Goal: Task Accomplishment & Management: Manage account settings

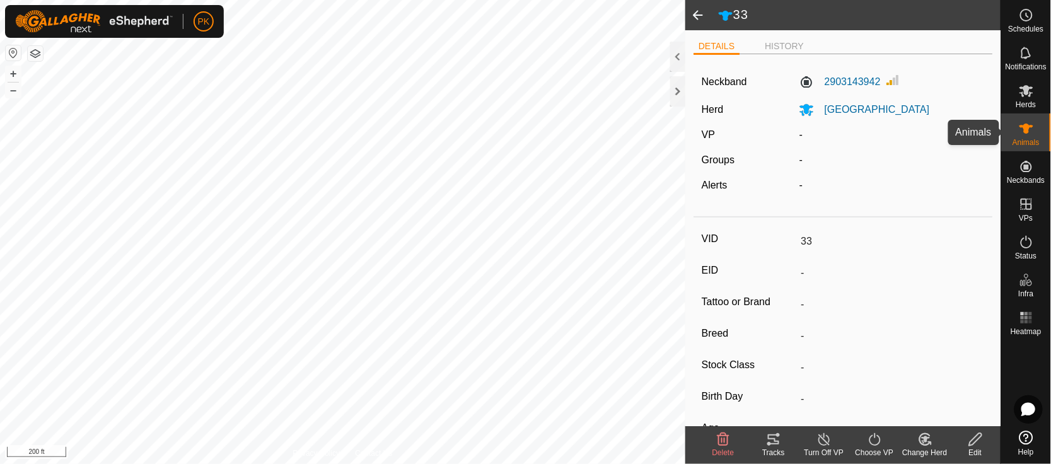
click at [1032, 137] on es-animals-svg-icon at bounding box center [1026, 129] width 23 height 20
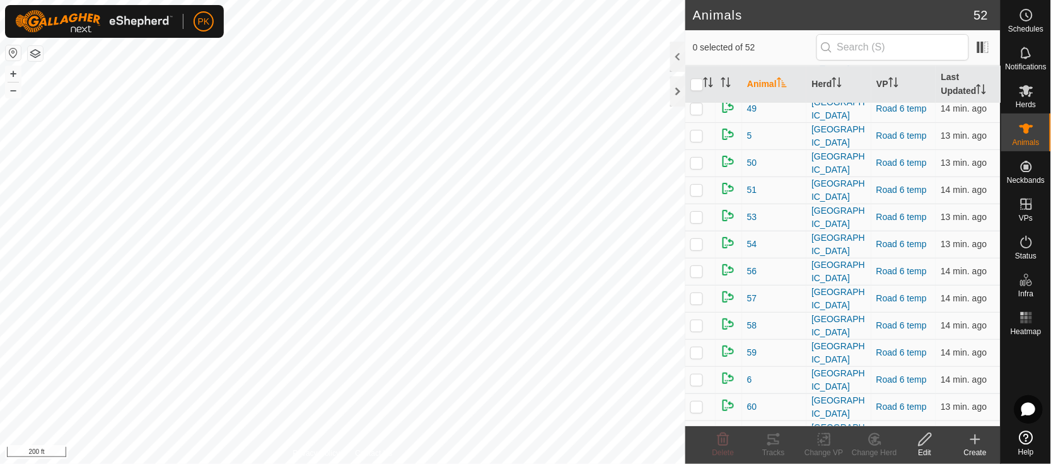
scroll to position [989, 0]
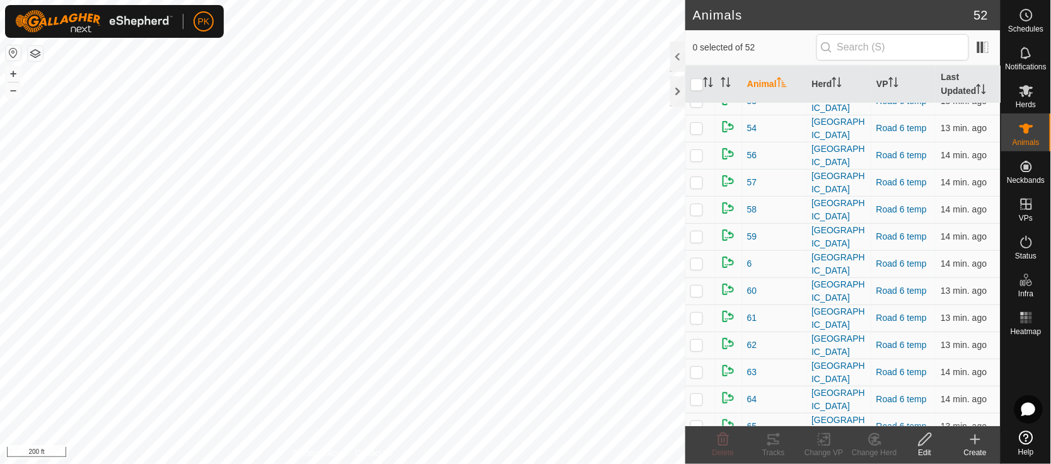
click at [698, 448] on p-checkbox at bounding box center [696, 453] width 13 height 10
checkbox input "true"
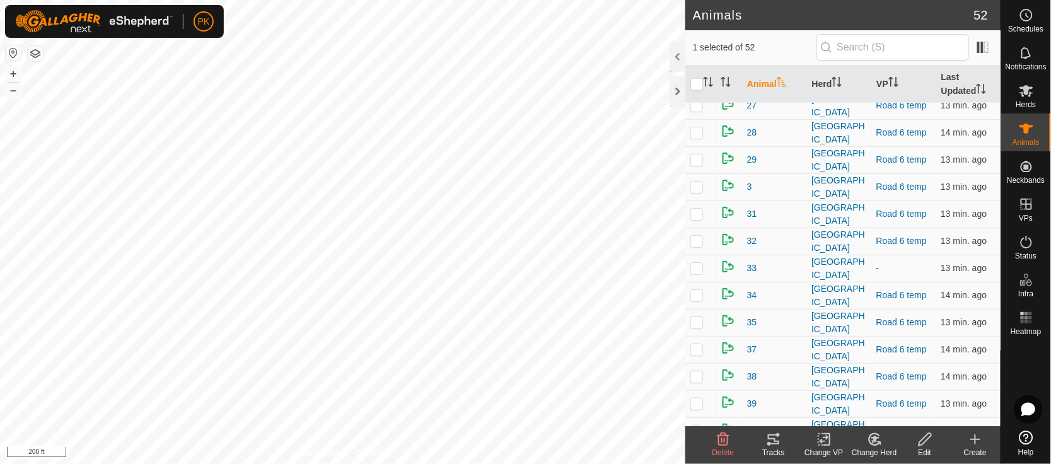
scroll to position [414, 0]
click at [694, 264] on p-checkbox at bounding box center [696, 269] width 13 height 10
click at [873, 448] on div "Change Herd" at bounding box center [874, 452] width 50 height 11
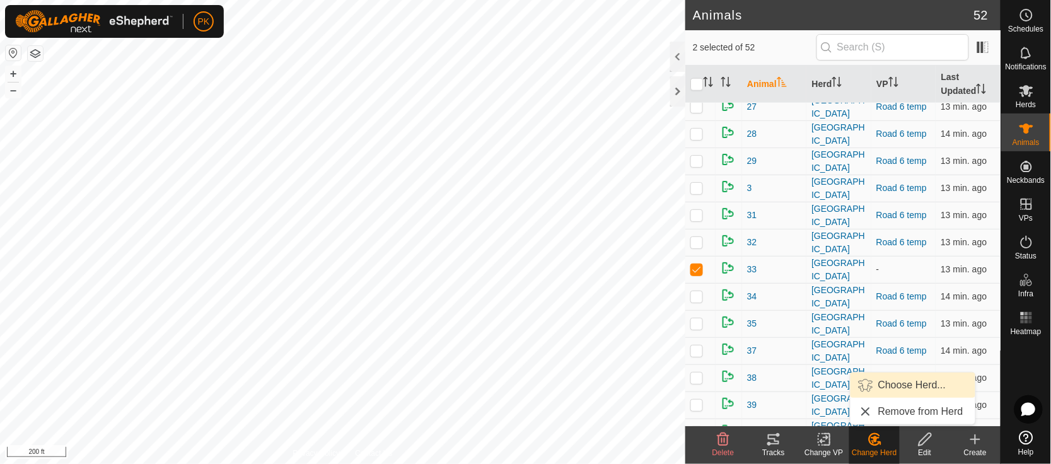
click at [885, 385] on link "Choose Herd..." at bounding box center [913, 385] width 125 height 25
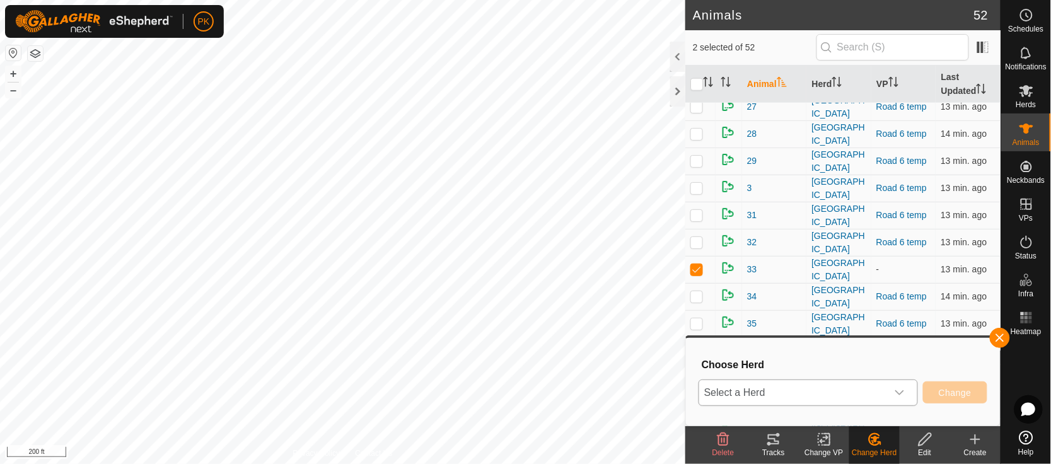
click at [902, 383] on div "dropdown trigger" at bounding box center [899, 392] width 25 height 25
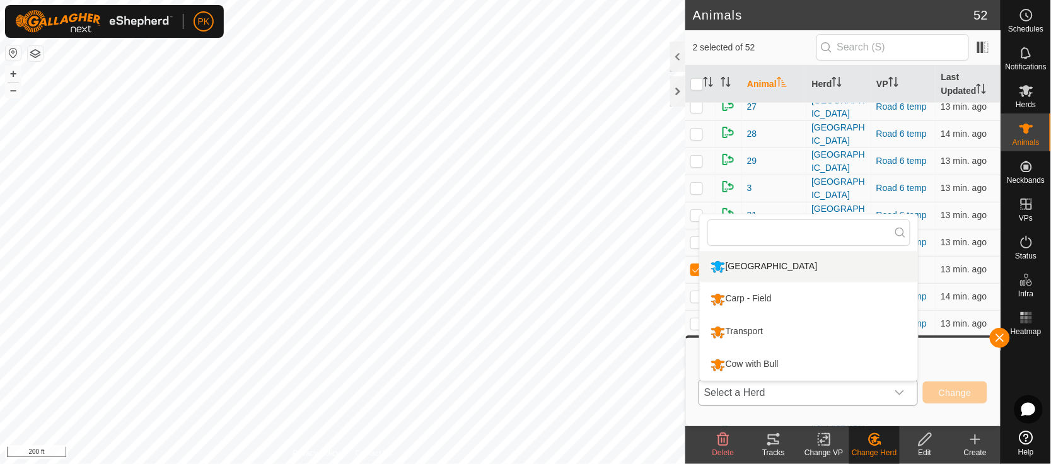
click at [793, 272] on li "[GEOGRAPHIC_DATA]" at bounding box center [809, 267] width 218 height 32
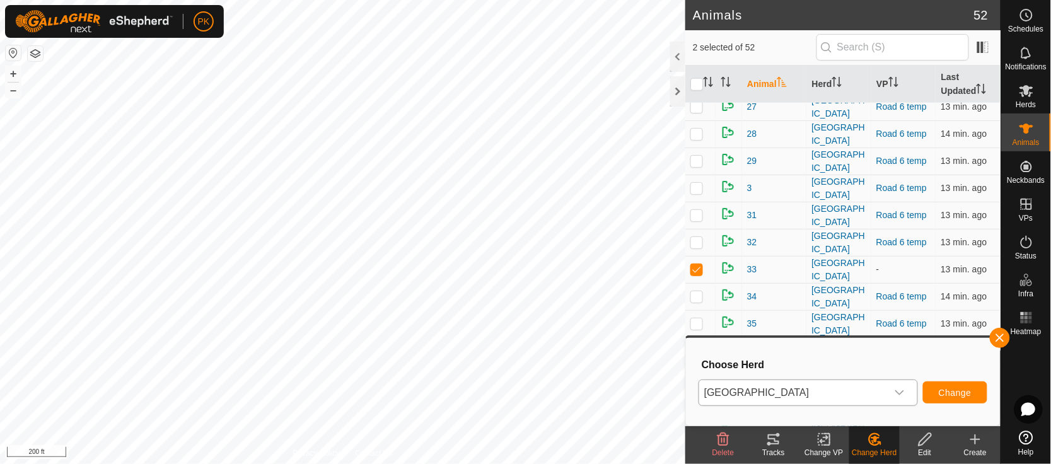
click at [898, 383] on div "dropdown trigger" at bounding box center [899, 392] width 25 height 25
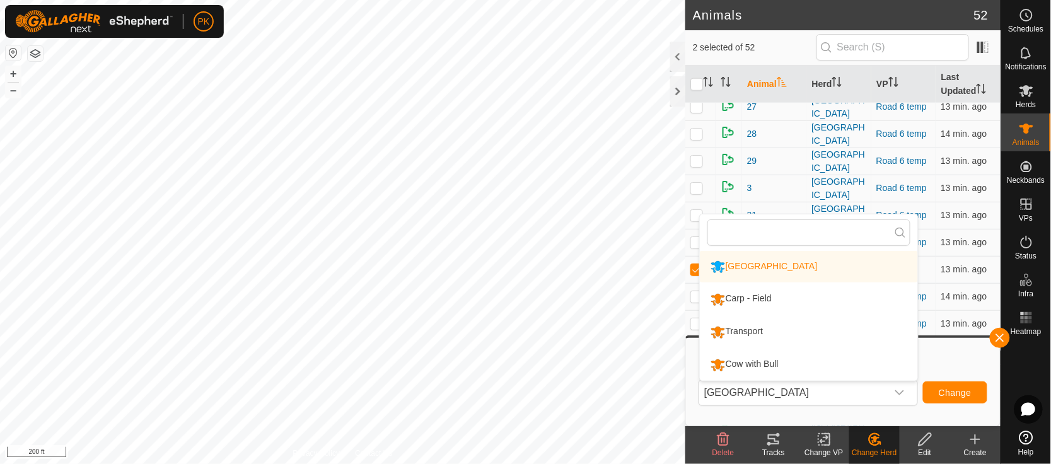
click at [956, 363] on h3 "Choose Herd" at bounding box center [845, 365] width 286 height 12
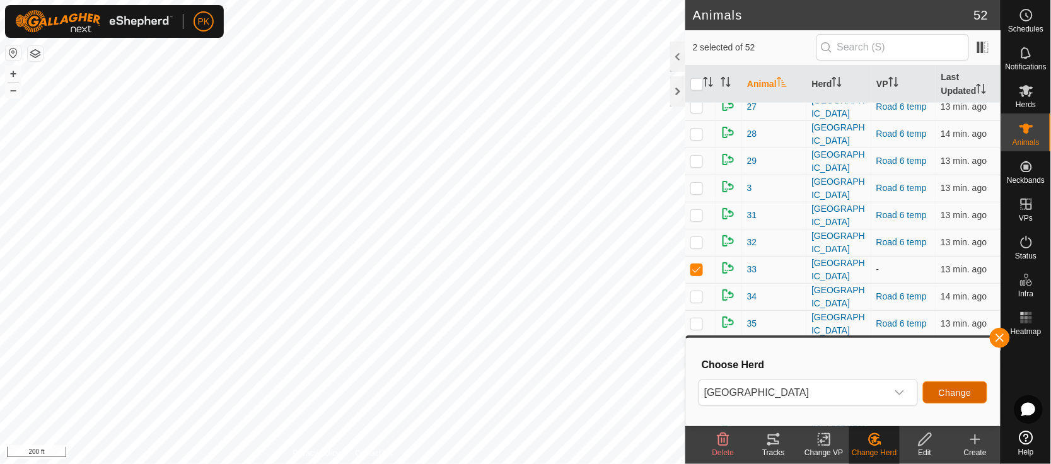
click at [951, 389] on span "Change" at bounding box center [955, 393] width 33 height 10
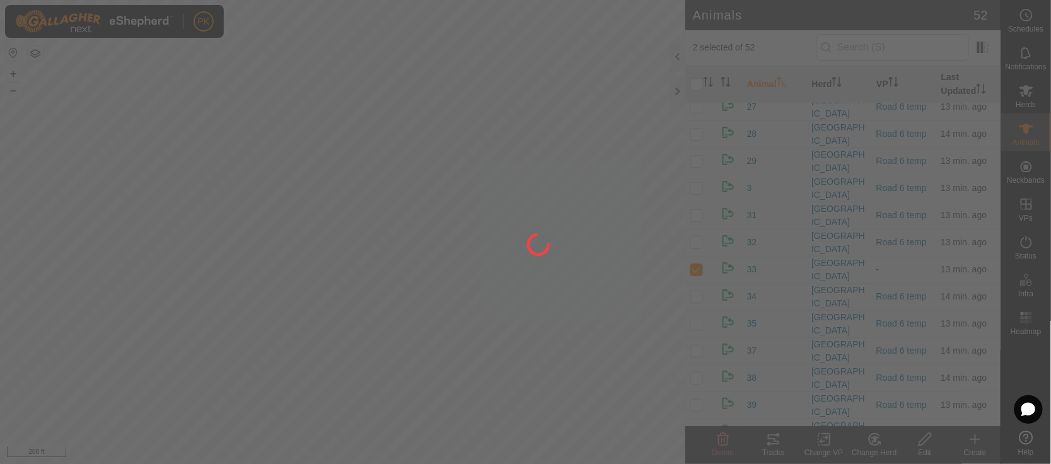
checkbox input "false"
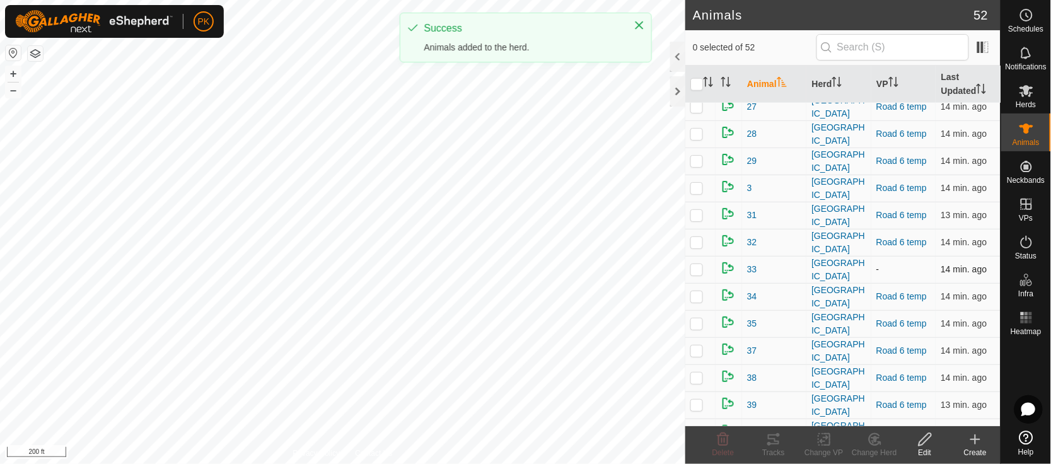
click at [701, 264] on p-checkbox at bounding box center [696, 269] width 13 height 10
checkbox input "true"
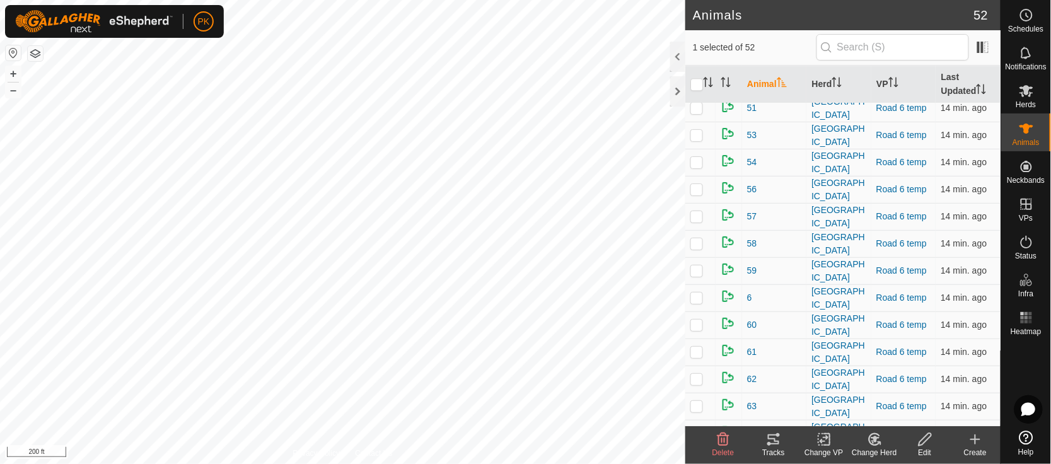
scroll to position [989, 0]
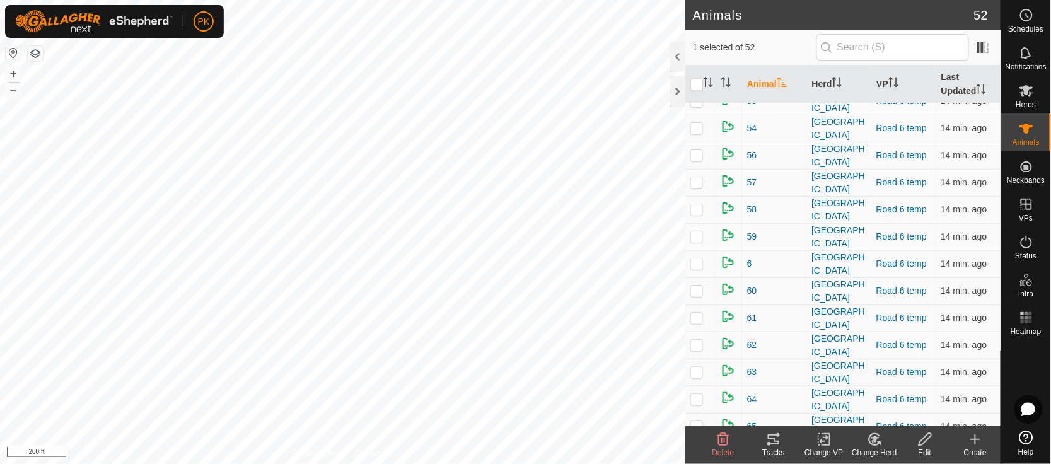
click at [701, 448] on p-checkbox at bounding box center [696, 453] width 13 height 10
checkbox input "true"
click at [824, 441] on icon at bounding box center [824, 440] width 9 height 8
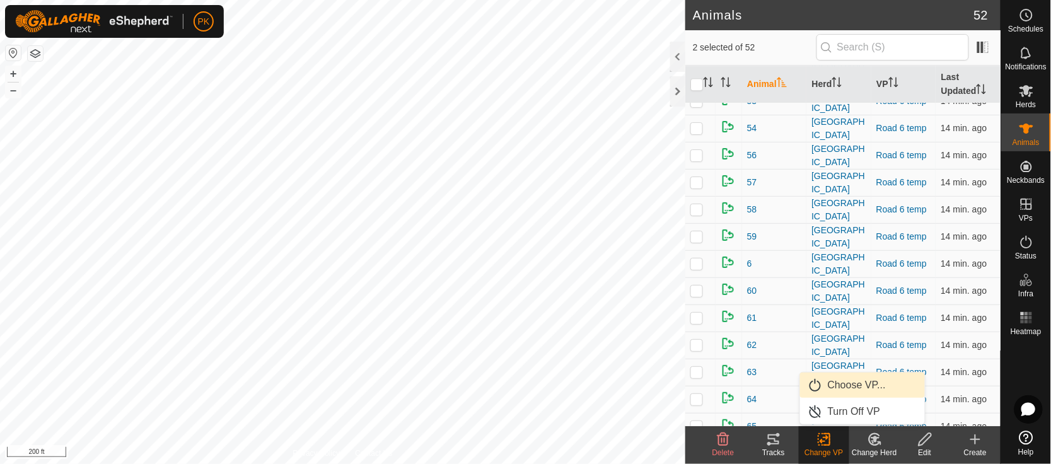
click at [850, 380] on link "Choose VP..." at bounding box center [862, 385] width 125 height 25
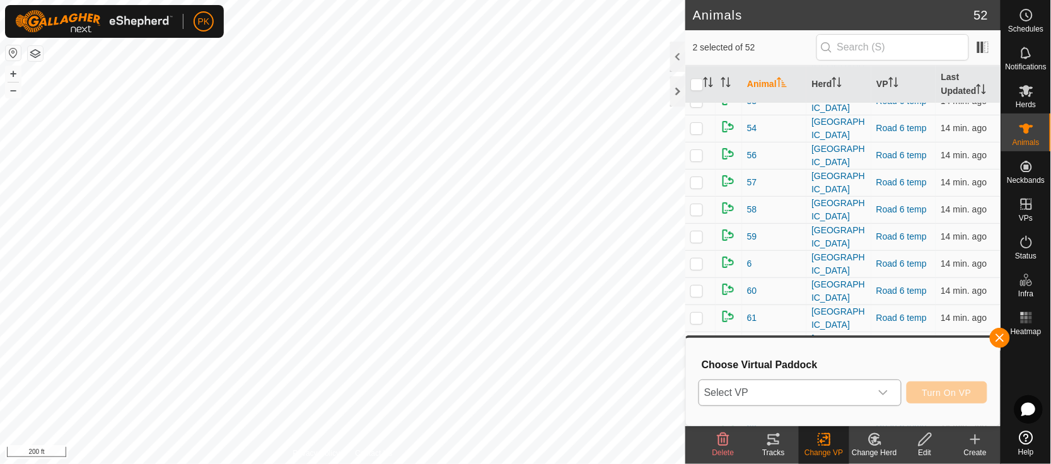
click at [887, 388] on icon "dropdown trigger" at bounding box center [883, 393] width 10 height 10
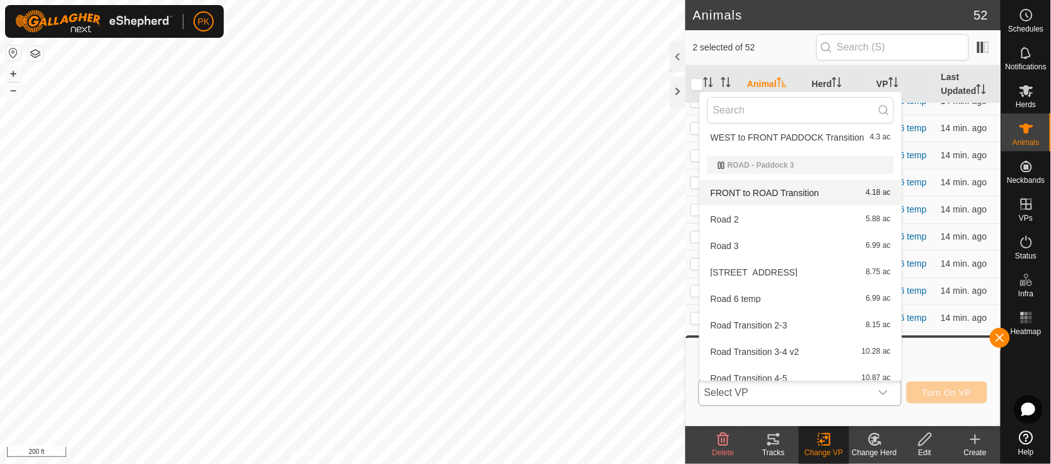
scroll to position [169, 0]
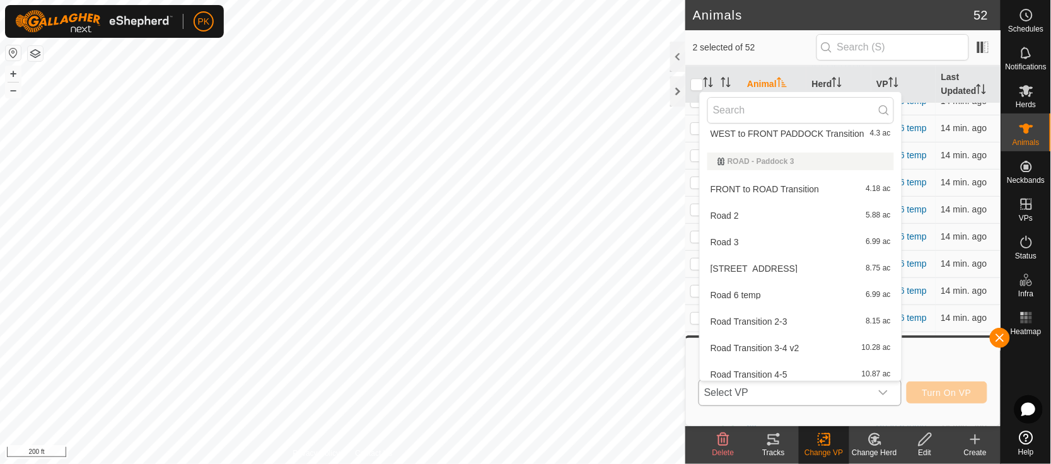
click at [852, 293] on li "Road 6 temp 6.99 ac" at bounding box center [801, 294] width 202 height 25
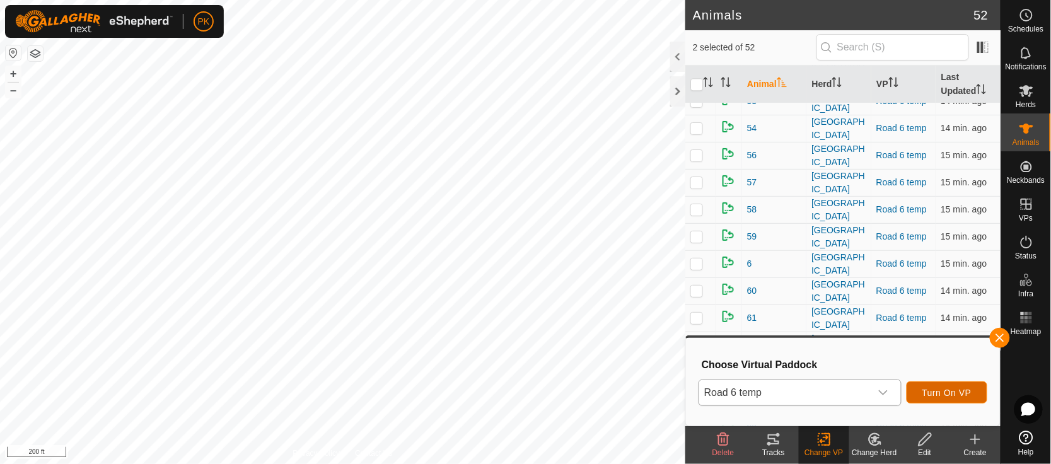
click at [943, 388] on span "Turn On VP" at bounding box center [946, 393] width 49 height 10
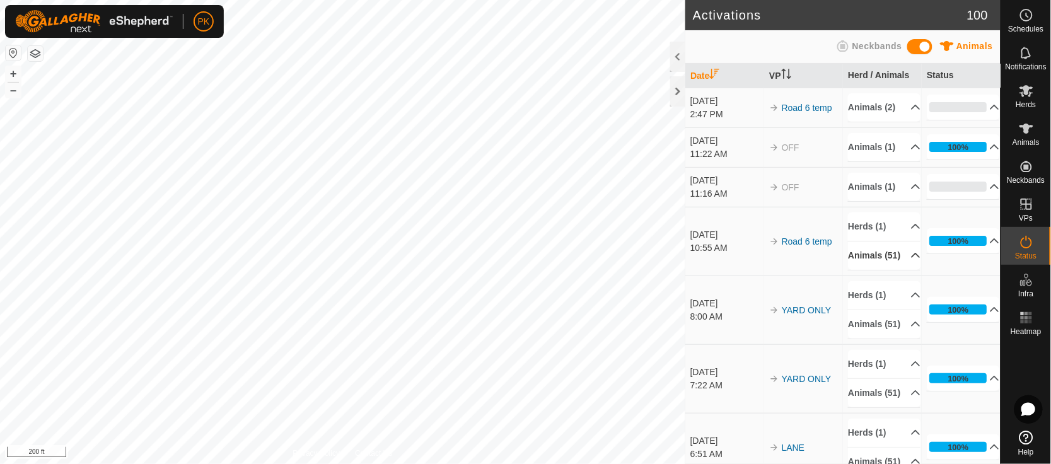
click at [897, 270] on p-accordion-header "Animals (51)" at bounding box center [884, 255] width 73 height 28
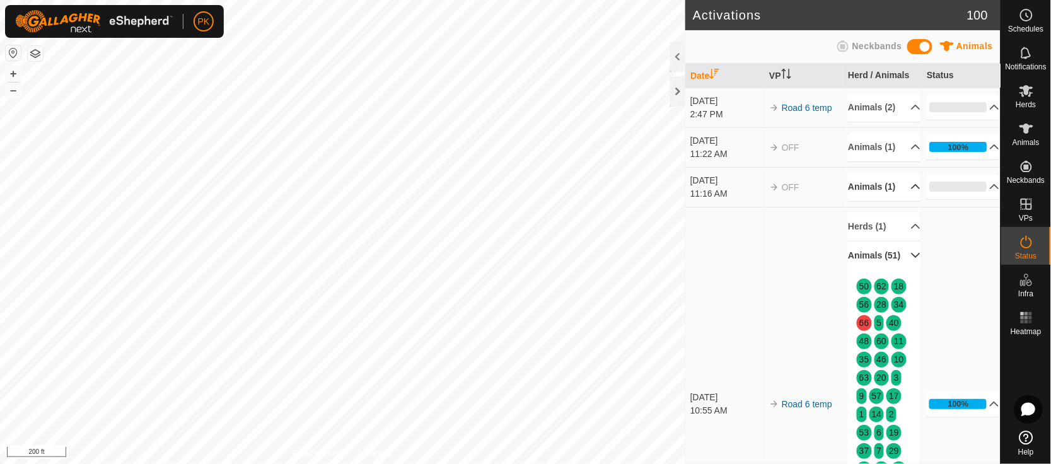
click at [904, 201] on p-accordion-header "Animals (1)" at bounding box center [884, 187] width 73 height 28
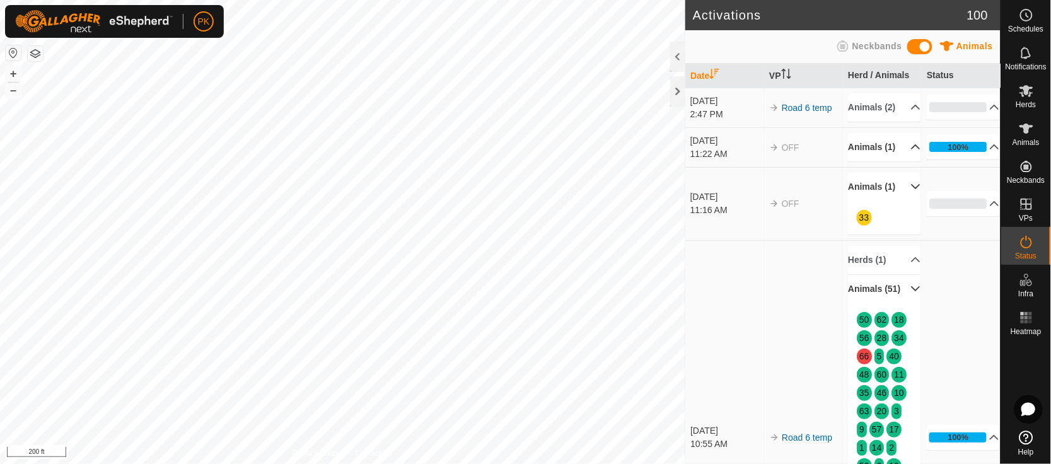
click at [898, 161] on p-accordion-header "Animals (1)" at bounding box center [884, 147] width 73 height 28
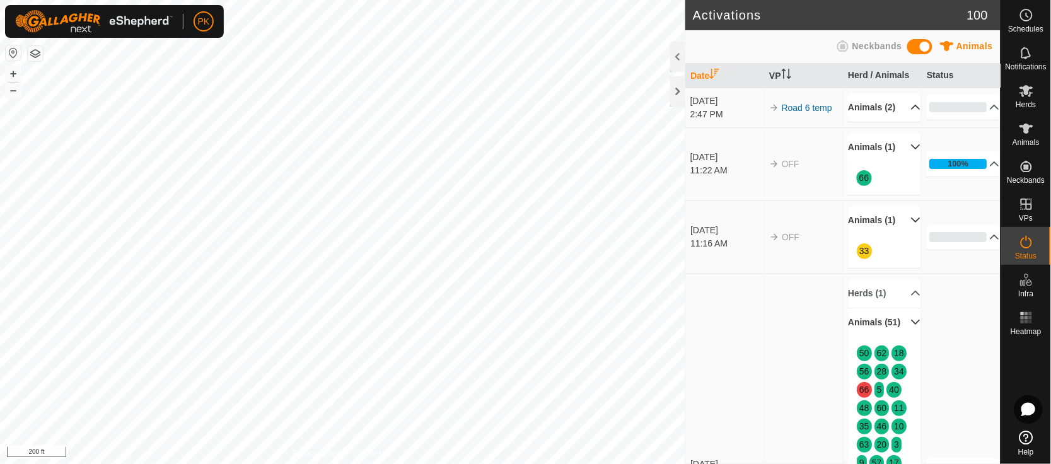
click at [899, 112] on p-accordion-header "Animals (2)" at bounding box center [884, 107] width 73 height 28
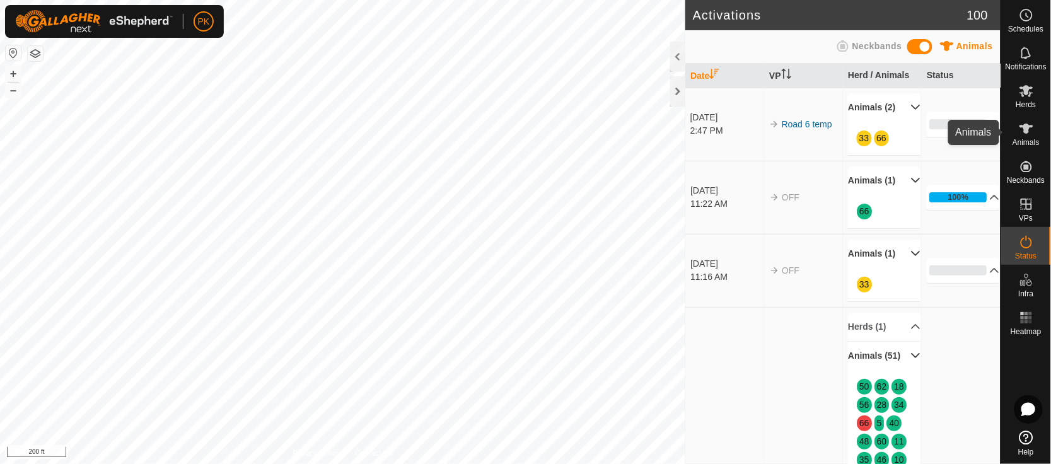
click at [1021, 128] on icon at bounding box center [1026, 128] width 15 height 15
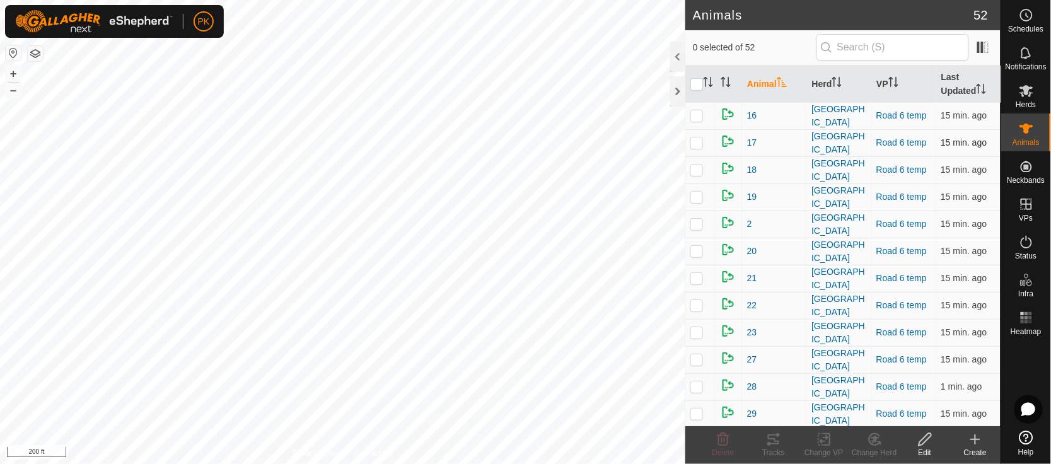
scroll to position [161, 0]
click at [755, 272] on span "21" at bounding box center [752, 278] width 10 height 13
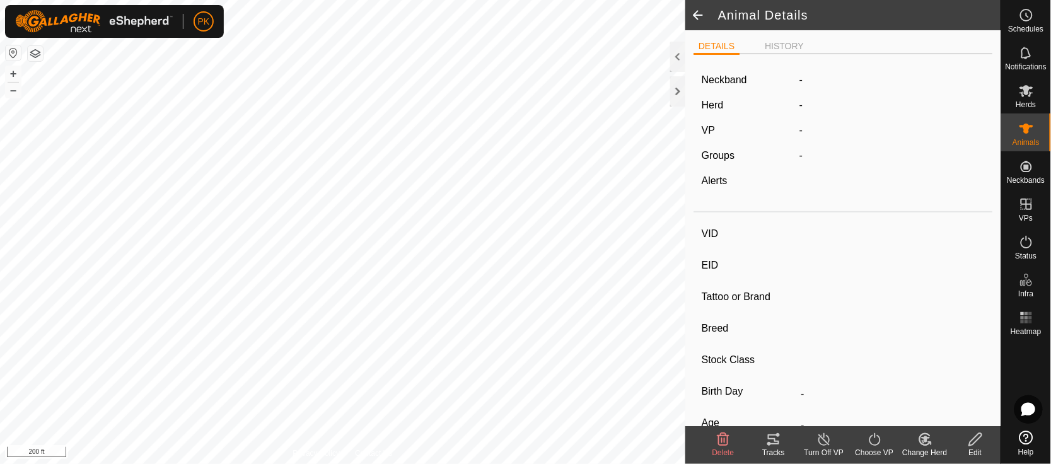
type input "21"
type input "-"
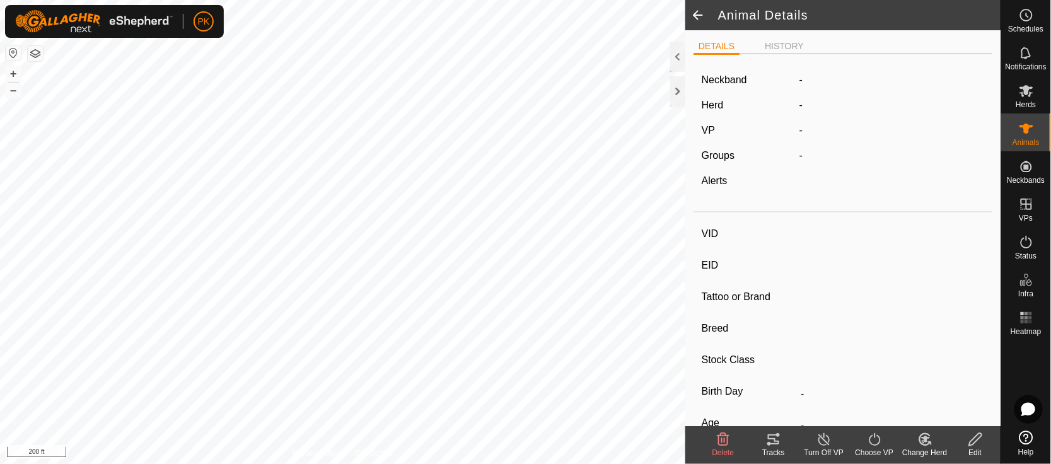
type input "0 kg"
type input "-"
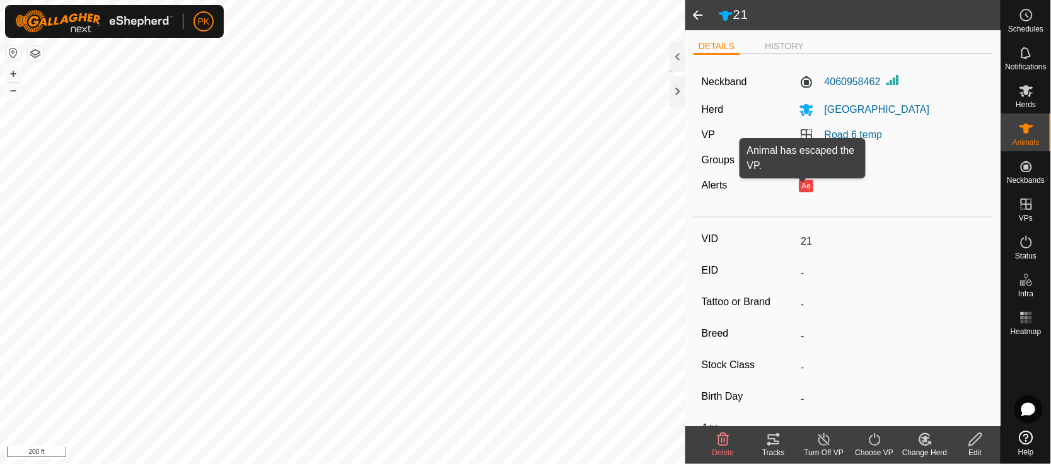
click at [801, 187] on button "Ae" at bounding box center [806, 186] width 14 height 13
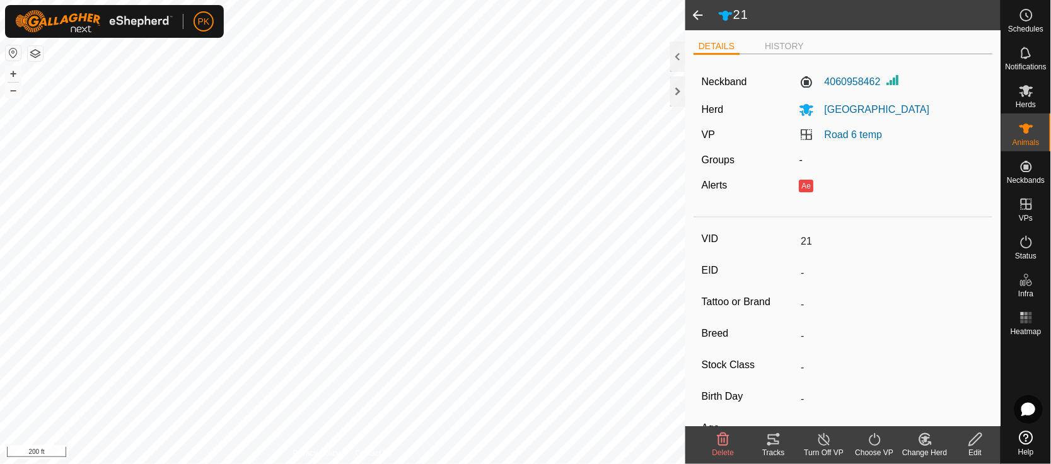
click at [810, 187] on div "Ae" at bounding box center [891, 185] width 185 height 15
click at [892, 79] on img at bounding box center [892, 80] width 15 height 15
click at [780, 439] on icon at bounding box center [773, 439] width 15 height 15
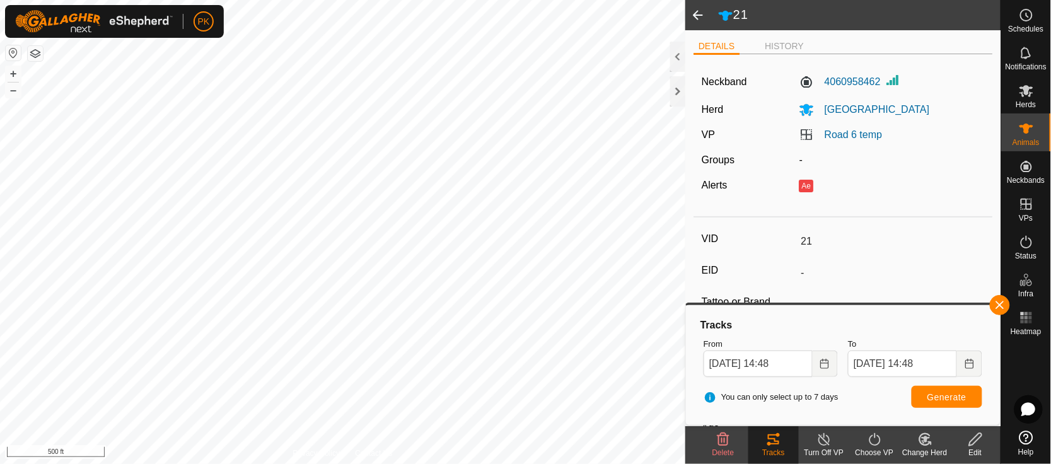
click at [363, 0] on html "PK Schedules Notifications Herds Animals Neckbands VPs Status Infra Heatmap Hel…" at bounding box center [525, 232] width 1051 height 464
click at [164, 13] on div "PK Schedules Notifications Herds Animals Neckbands VPs Status Infra Heatmap Hel…" at bounding box center [525, 232] width 1051 height 464
click at [250, 0] on html "PK My Account Settings Logout Schedules Notifications Herds Animals Neckbands V…" at bounding box center [525, 232] width 1051 height 464
click at [235, 463] on html "PK Schedules Notifications Herds Animals Neckbands VPs Status Infra Heatmap Hel…" at bounding box center [525, 232] width 1051 height 464
click at [244, 463] on html "PK Schedules Notifications Herds Animals Neckbands VPs Status Infra Heatmap Hel…" at bounding box center [525, 232] width 1051 height 464
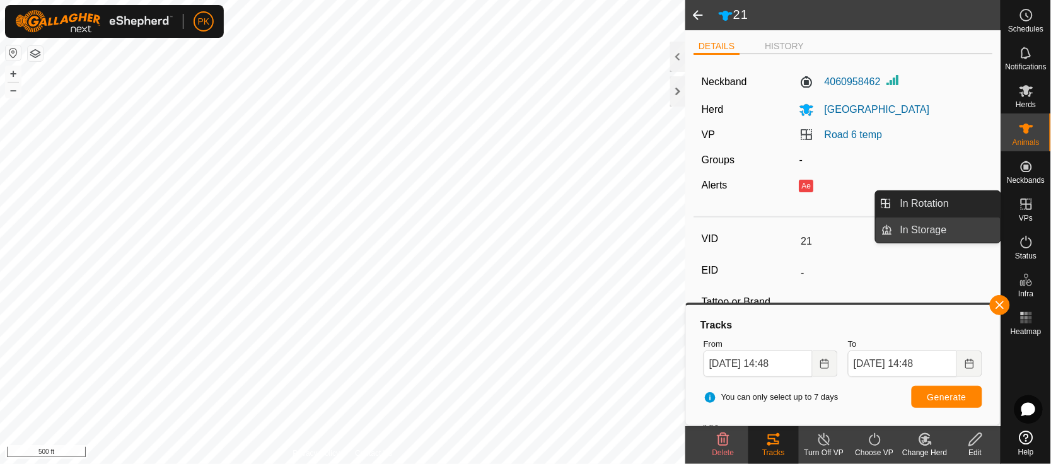
click at [910, 225] on link "In Storage" at bounding box center [947, 230] width 108 height 25
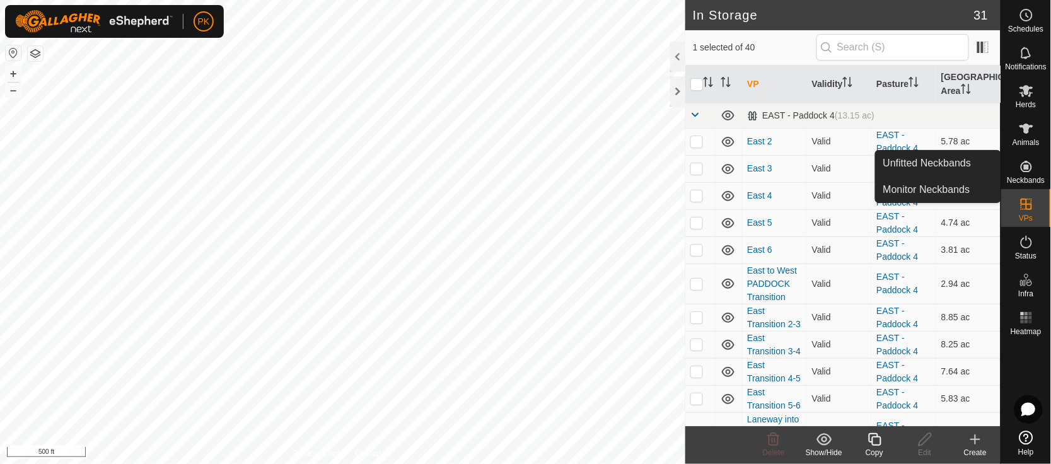
click at [1028, 169] on icon at bounding box center [1026, 166] width 11 height 11
click at [951, 166] on link "Unfitted Neckbands" at bounding box center [938, 163] width 125 height 25
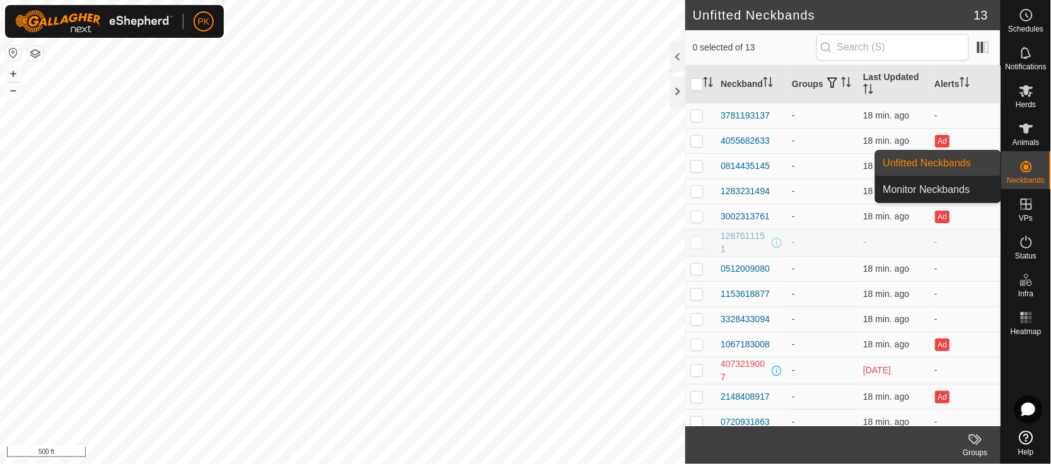
click at [948, 166] on link "Unfitted Neckbands" at bounding box center [938, 163] width 125 height 25
click at [934, 163] on link "Unfitted Neckbands" at bounding box center [938, 163] width 125 height 25
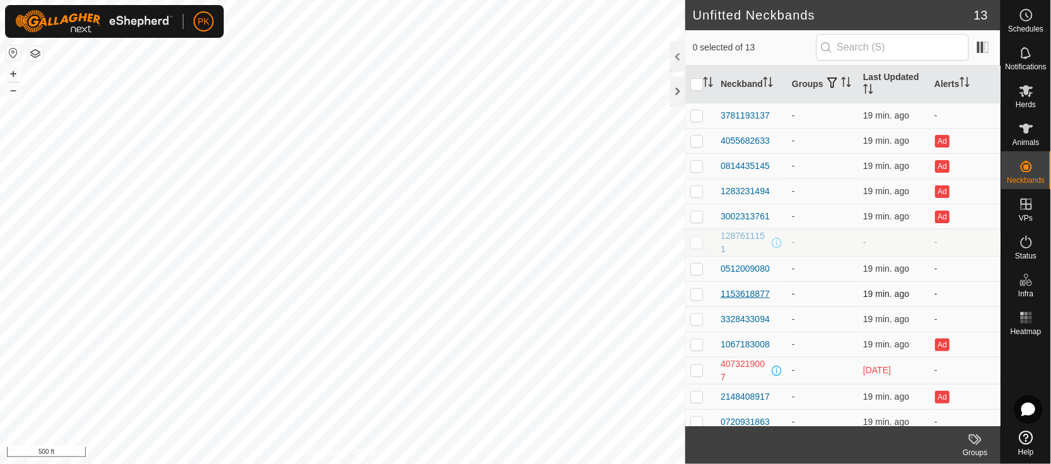
click at [759, 296] on div "1153618877" at bounding box center [745, 294] width 49 height 13
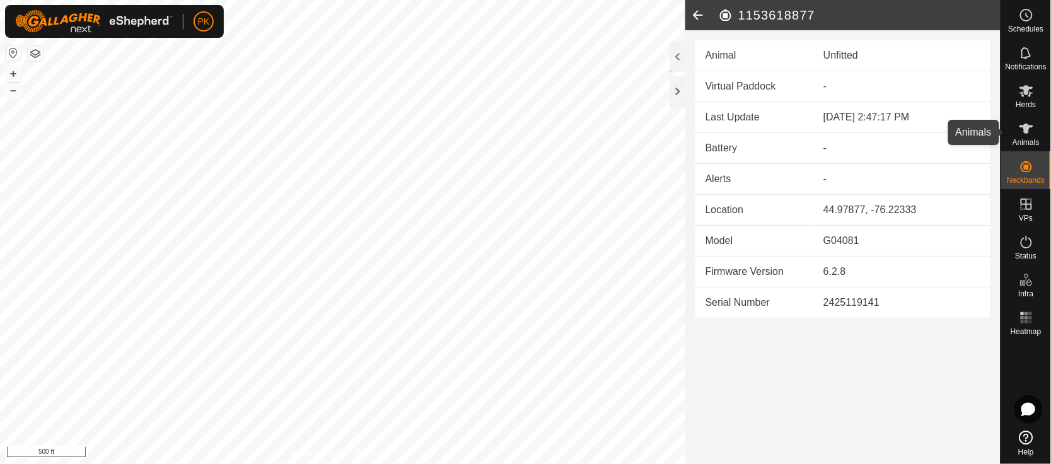
click at [1021, 131] on icon at bounding box center [1026, 128] width 15 height 15
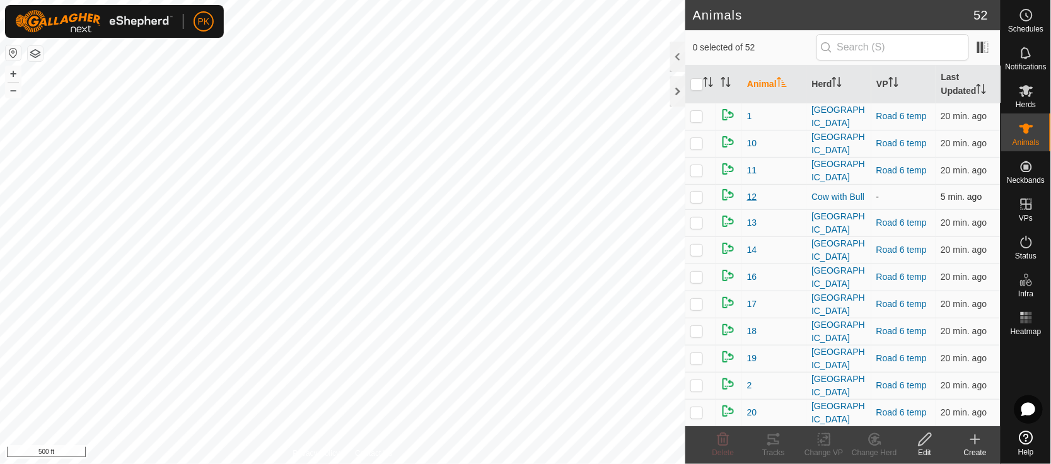
click at [753, 190] on span "12" at bounding box center [752, 196] width 10 height 13
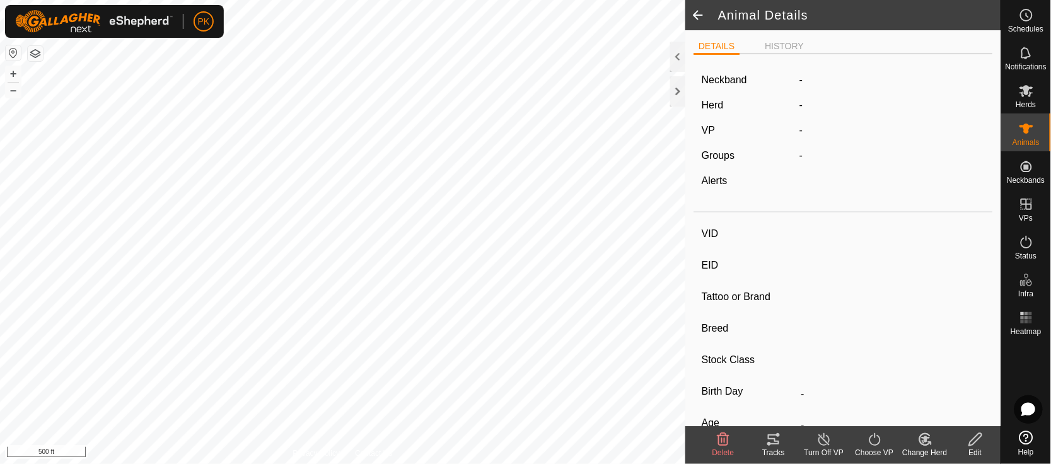
type input "12"
type input "-"
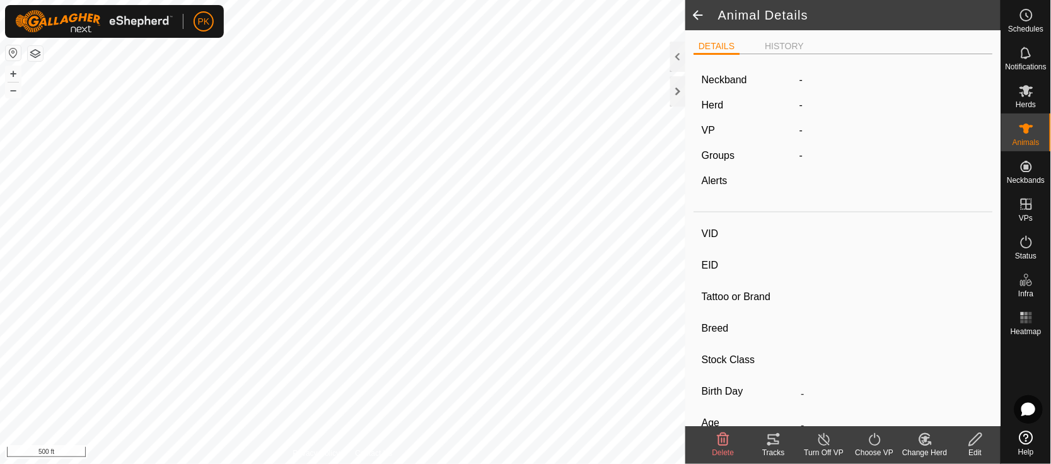
type input "0 kg"
type input "-"
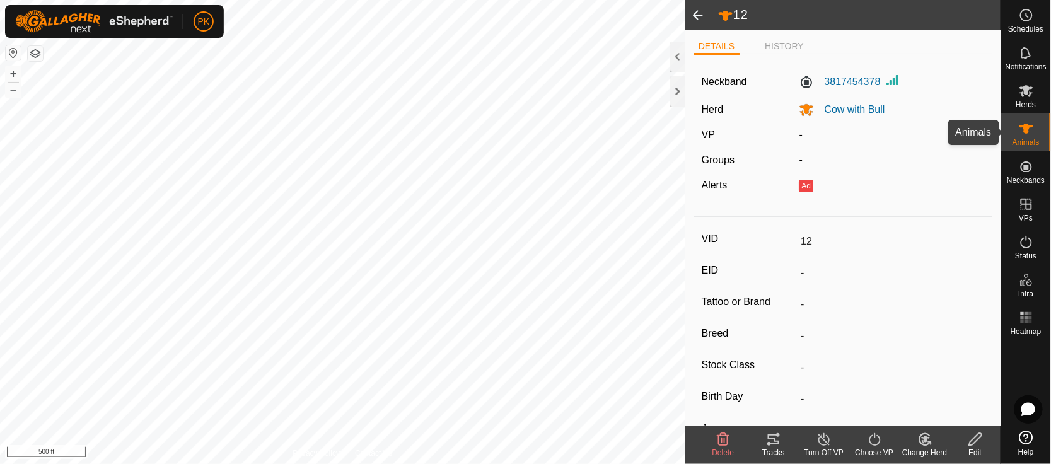
click at [1025, 137] on es-animals-svg-icon at bounding box center [1026, 129] width 23 height 20
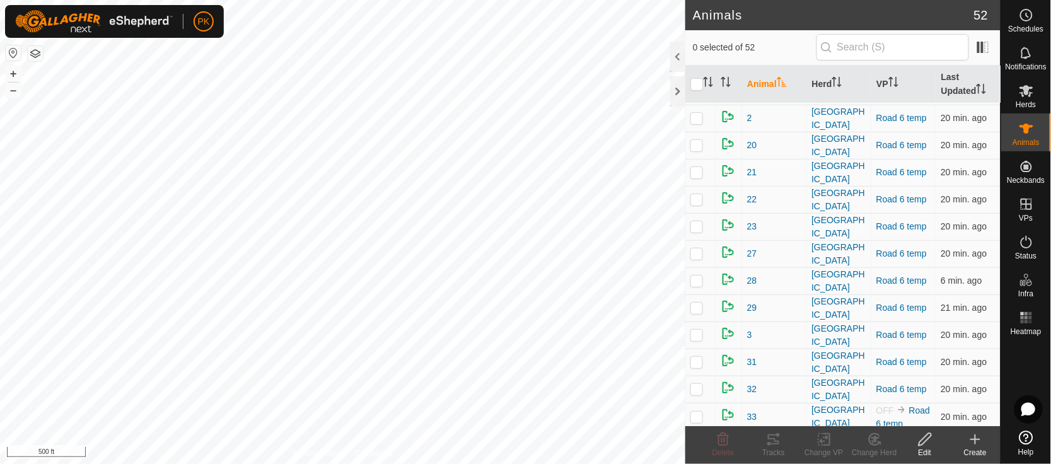
scroll to position [266, 0]
click at [752, 167] on span "21" at bounding box center [752, 173] width 10 height 13
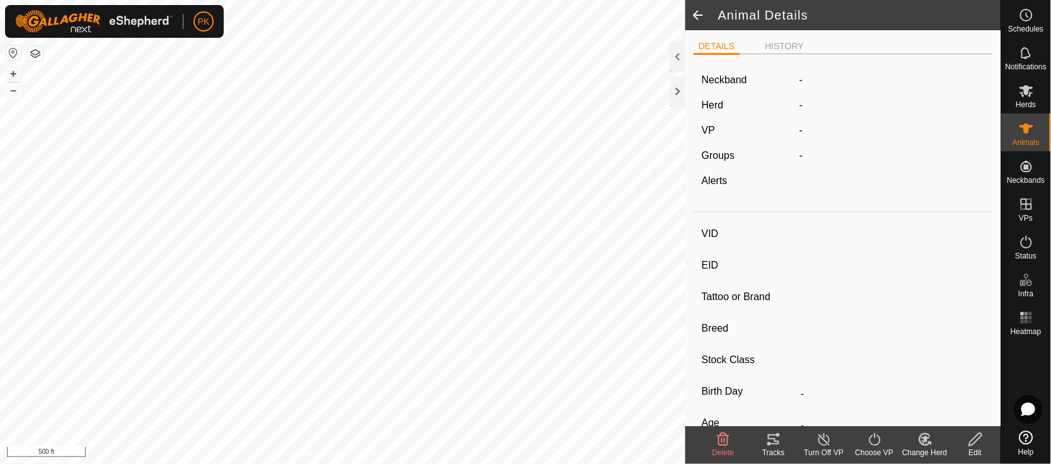
type input "21"
type input "-"
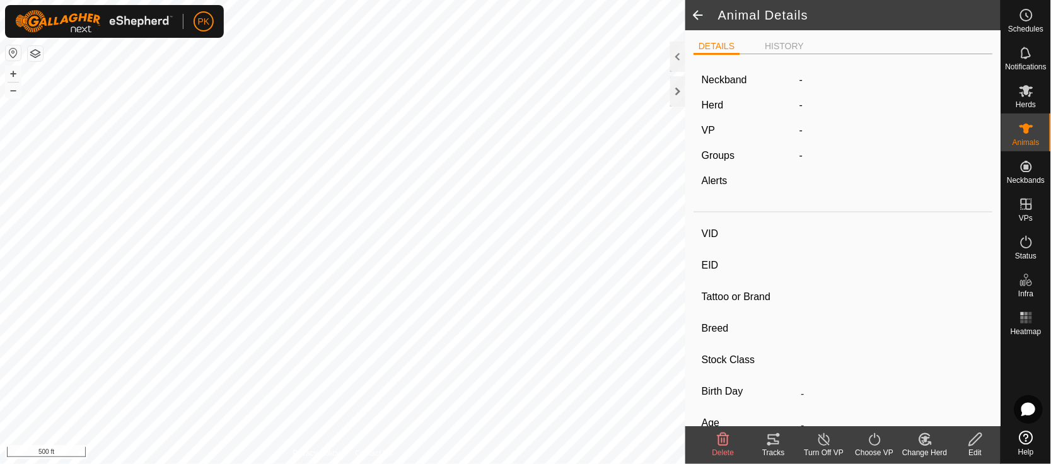
type input "0 kg"
type input "-"
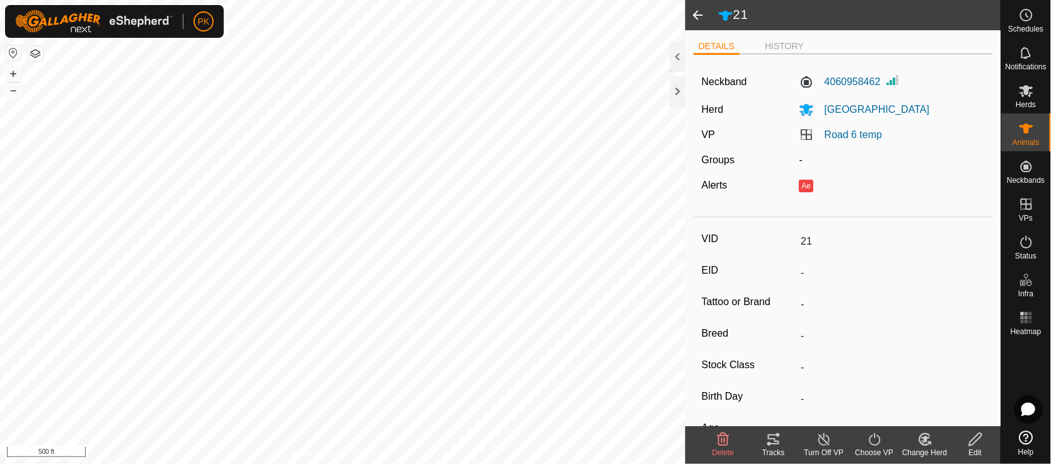
click at [982, 445] on icon at bounding box center [976, 439] width 16 height 15
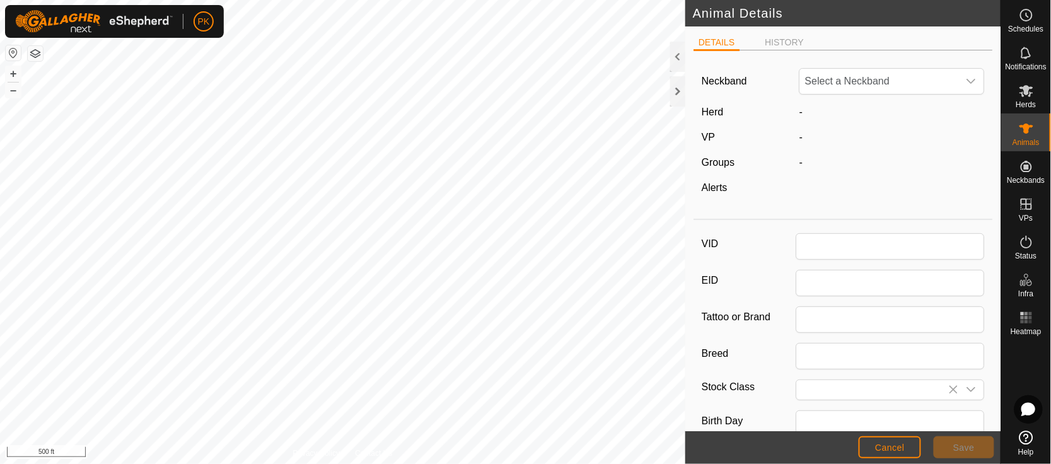
type input "21"
type input "0"
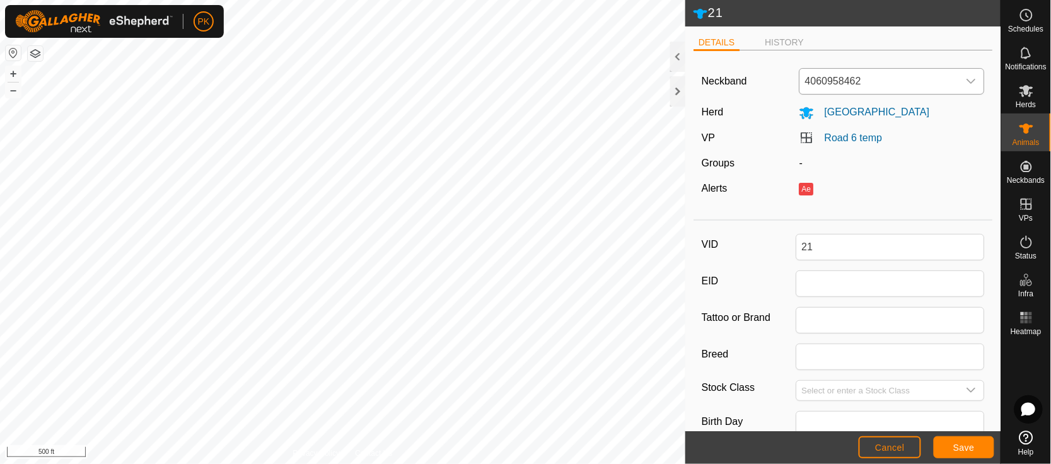
click at [968, 79] on div "dropdown trigger" at bounding box center [970, 81] width 25 height 25
type input "8877"
click at [851, 139] on li "1153618877" at bounding box center [888, 146] width 177 height 25
click at [968, 443] on span "Save" at bounding box center [963, 448] width 21 height 10
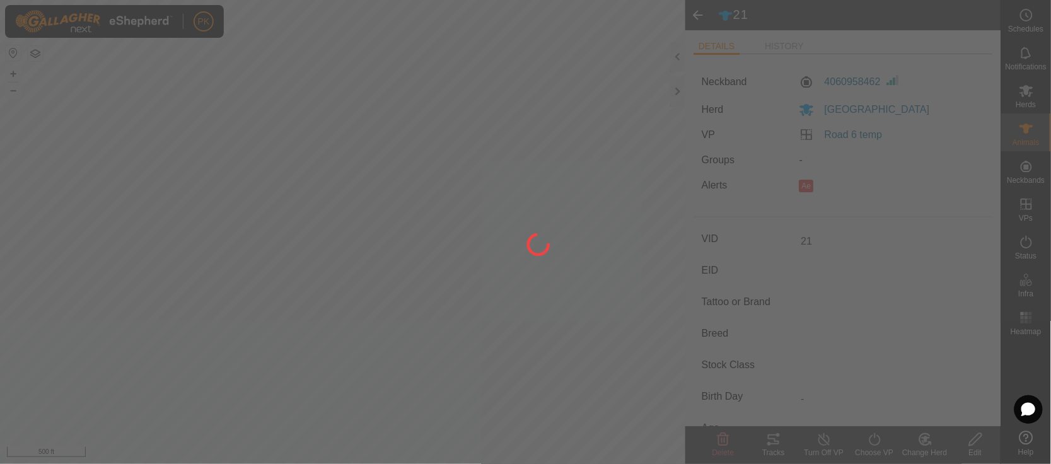
type input "-"
type input "0 kg"
type input "-"
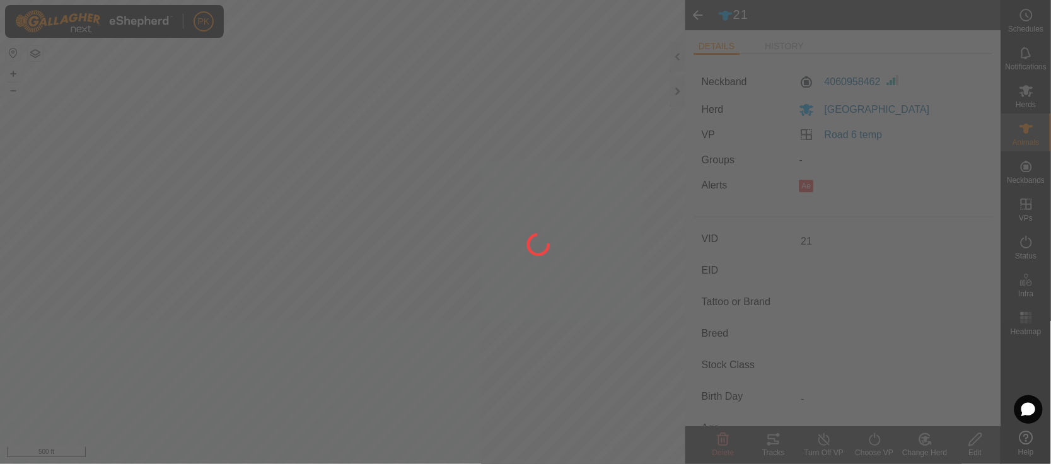
type input "-"
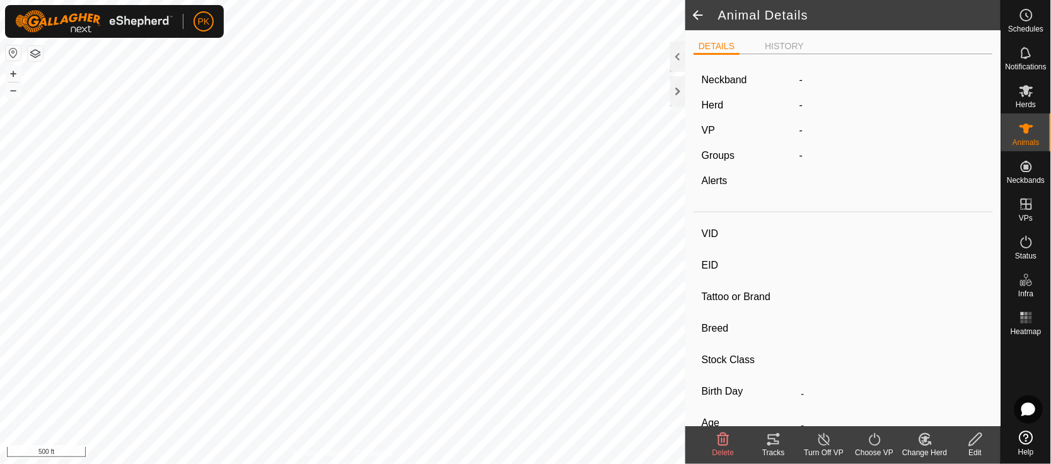
type input "21"
type input "-"
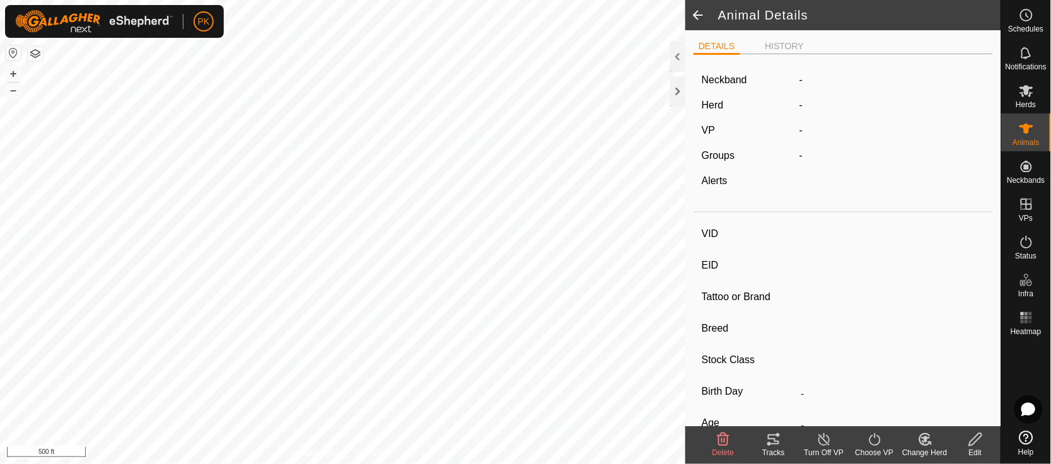
type input "0 kg"
type input "-"
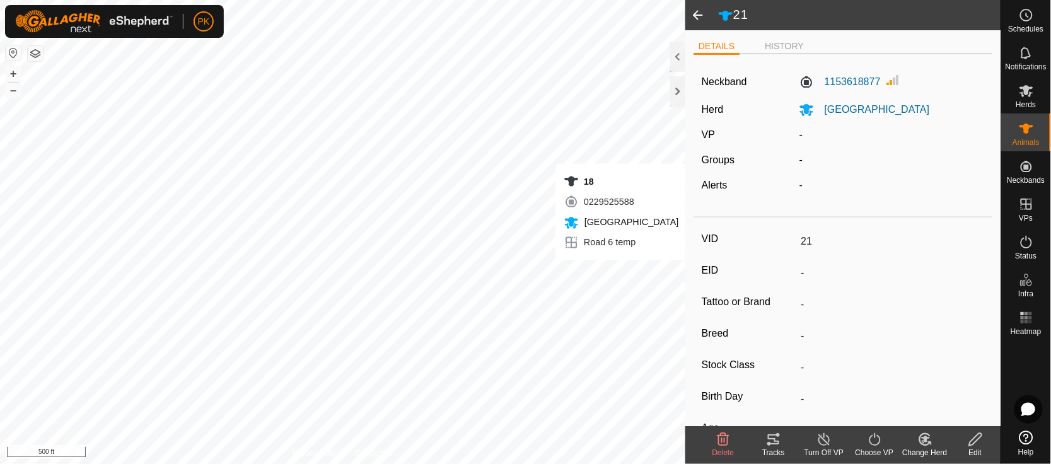
click at [920, 438] on icon at bounding box center [924, 439] width 11 height 11
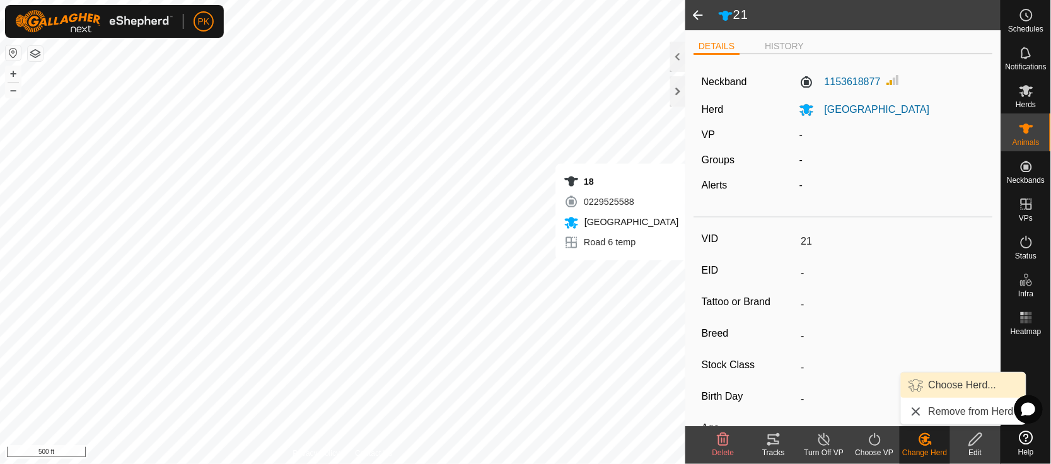
click at [933, 383] on link "Choose Herd..." at bounding box center [963, 385] width 125 height 25
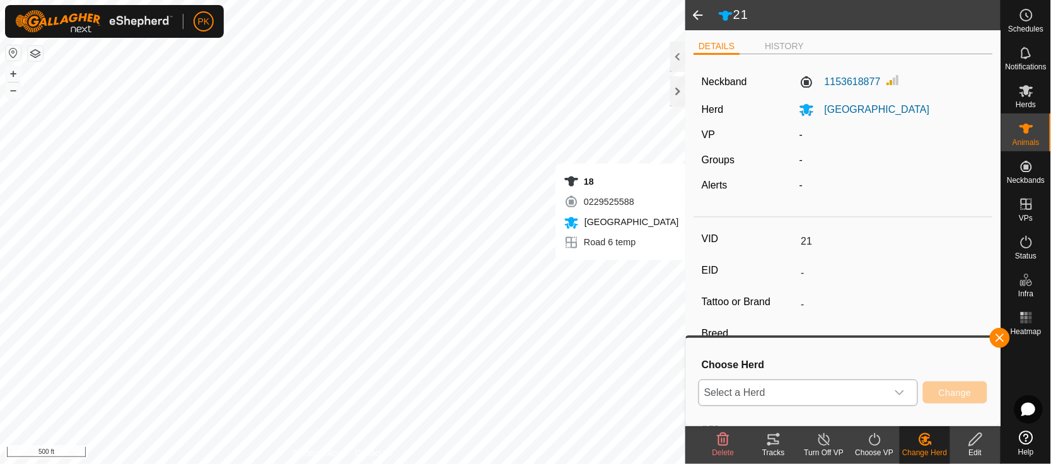
click at [897, 388] on icon "dropdown trigger" at bounding box center [900, 393] width 10 height 10
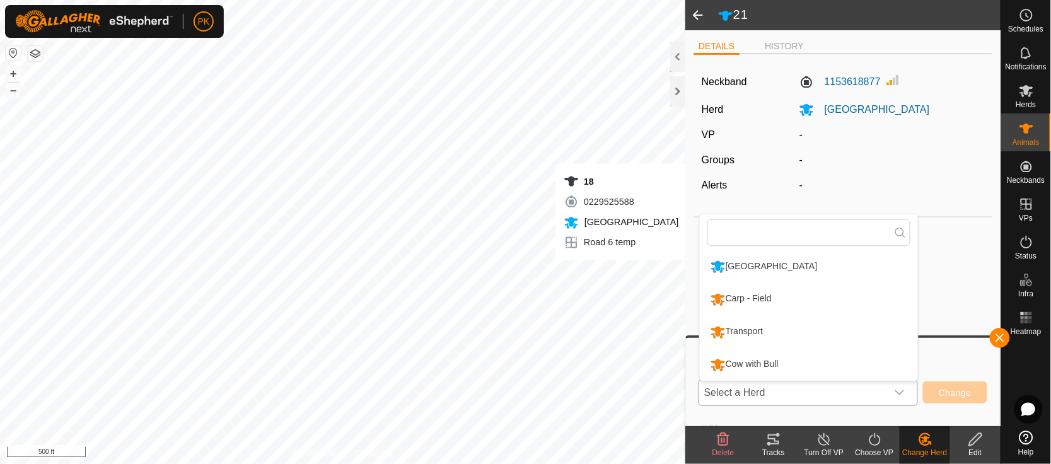
click at [805, 261] on li "[GEOGRAPHIC_DATA]" at bounding box center [809, 267] width 218 height 32
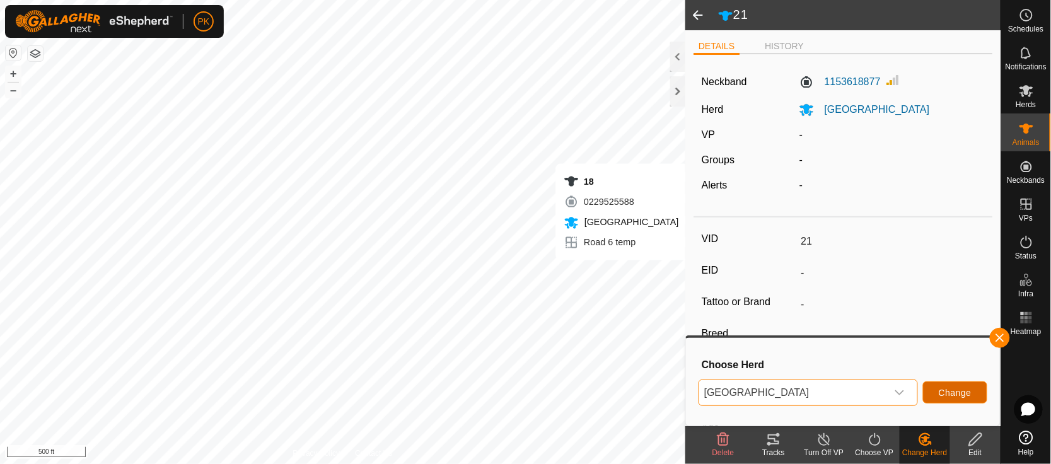
click at [954, 386] on button "Change" at bounding box center [955, 392] width 64 height 22
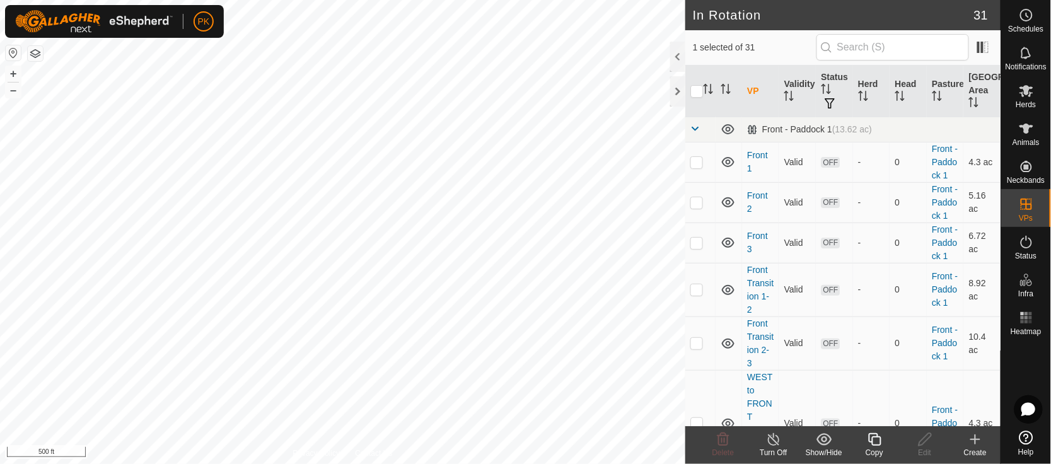
checkbox input "false"
checkbox input "true"
click at [1034, 134] on es-animals-svg-icon at bounding box center [1026, 129] width 23 height 20
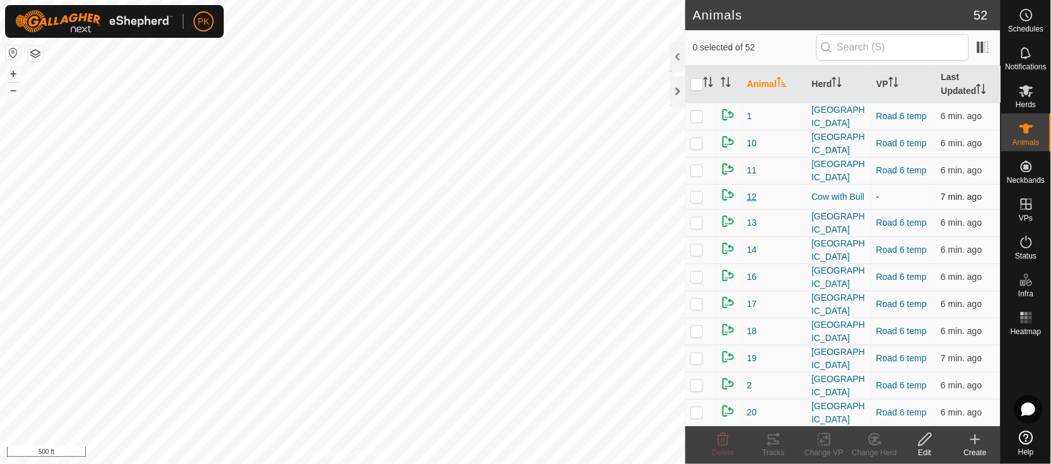
click at [750, 190] on span "12" at bounding box center [752, 196] width 10 height 13
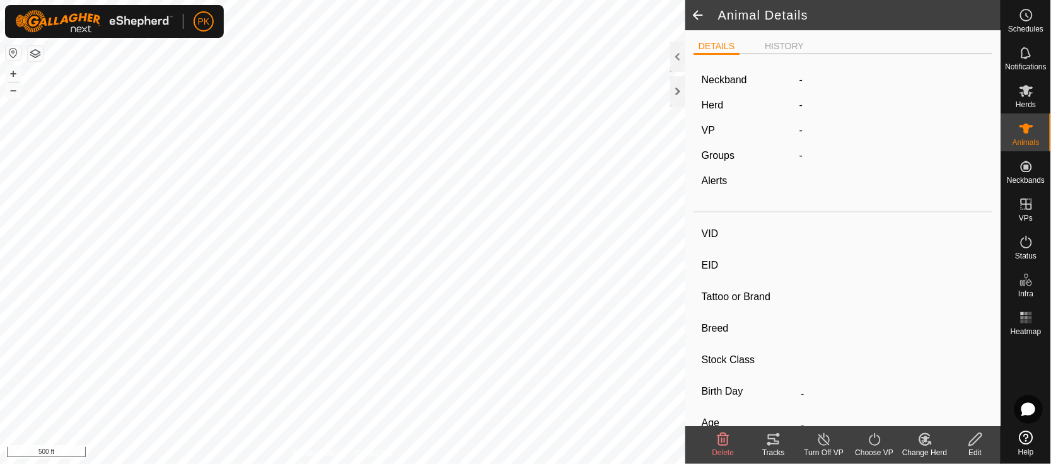
type input "12"
type input "-"
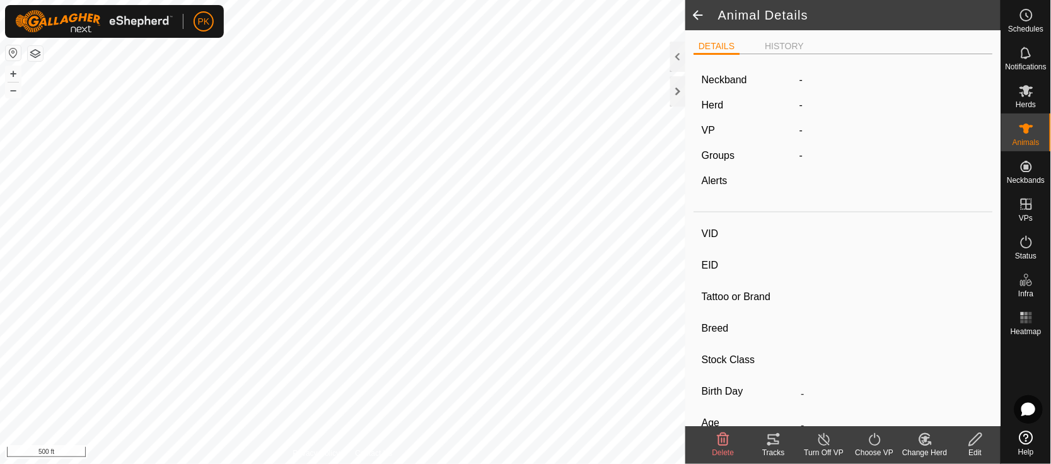
type input "0 kg"
type input "-"
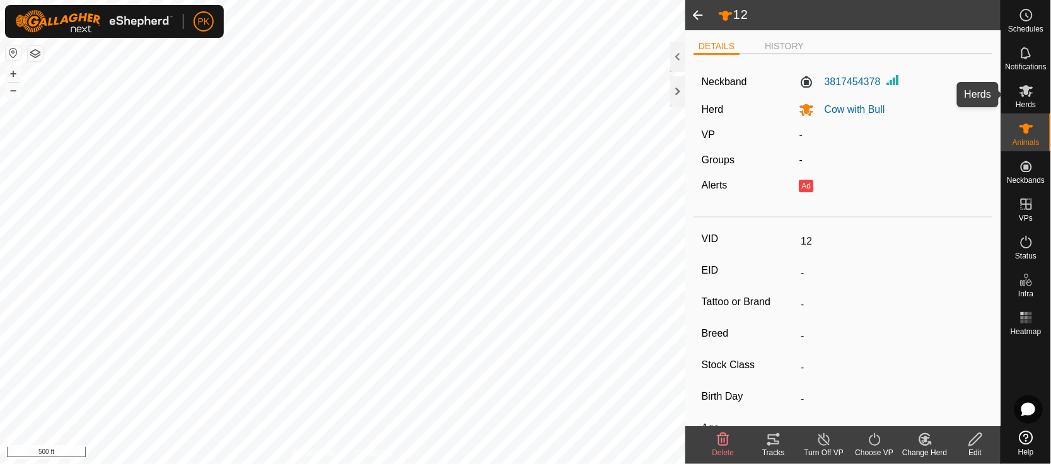
click at [1021, 98] on icon at bounding box center [1026, 90] width 15 height 15
